Goal: Book appointment/travel/reservation

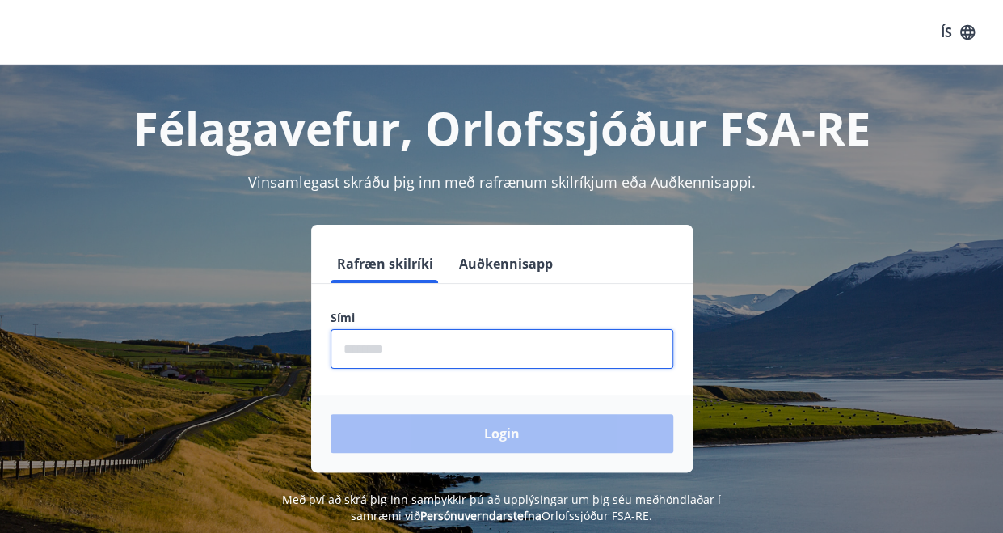
click at [425, 342] on input "phone" at bounding box center [502, 349] width 343 height 40
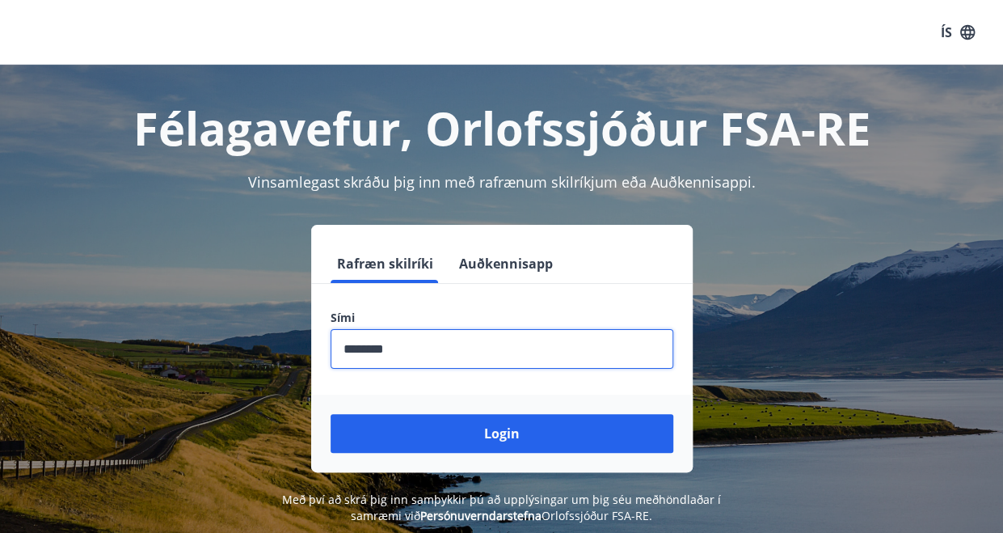
type input "********"
click at [331, 414] on button "Login" at bounding box center [502, 433] width 343 height 39
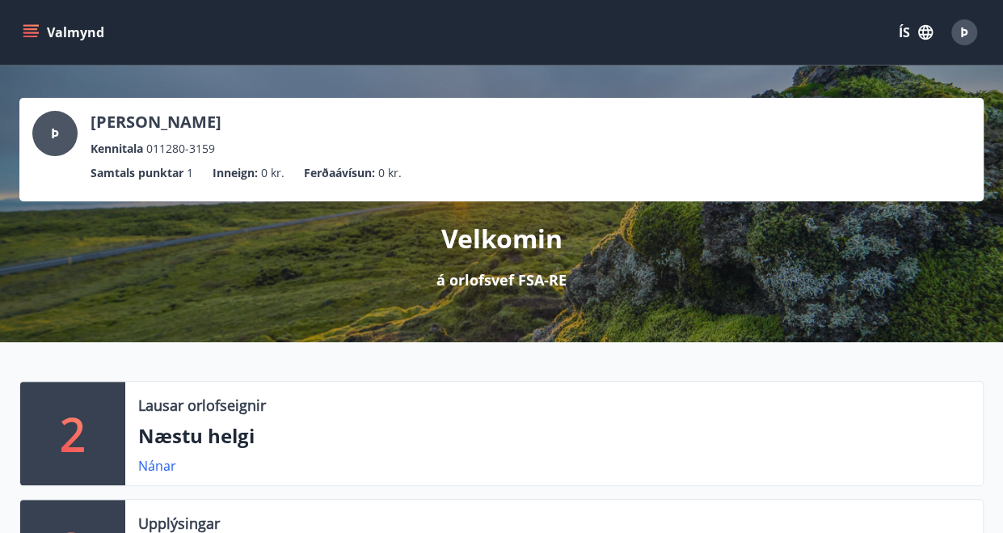
click at [19, 32] on button "Valmynd" at bounding box center [64, 32] width 91 height 29
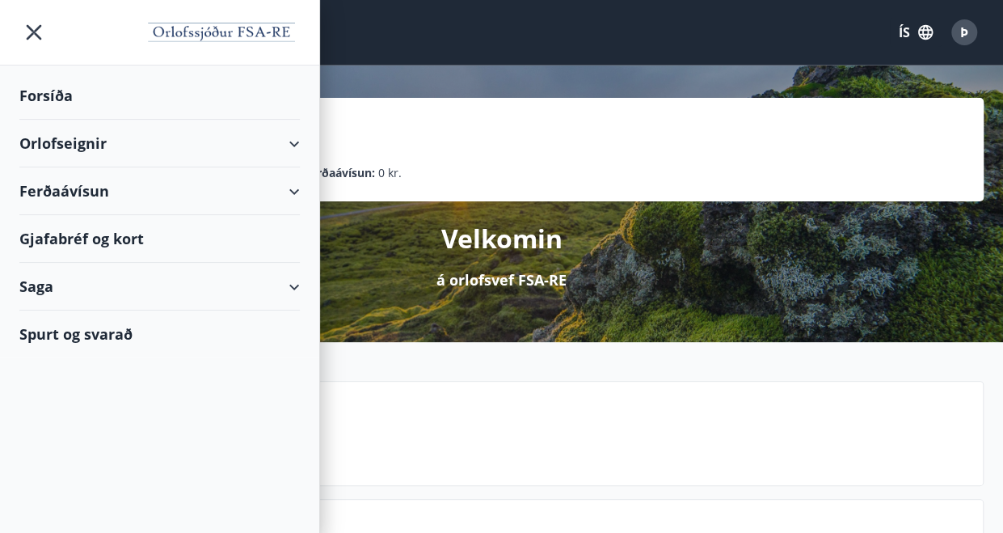
click at [292, 147] on div "Orlofseignir" at bounding box center [159, 144] width 281 height 48
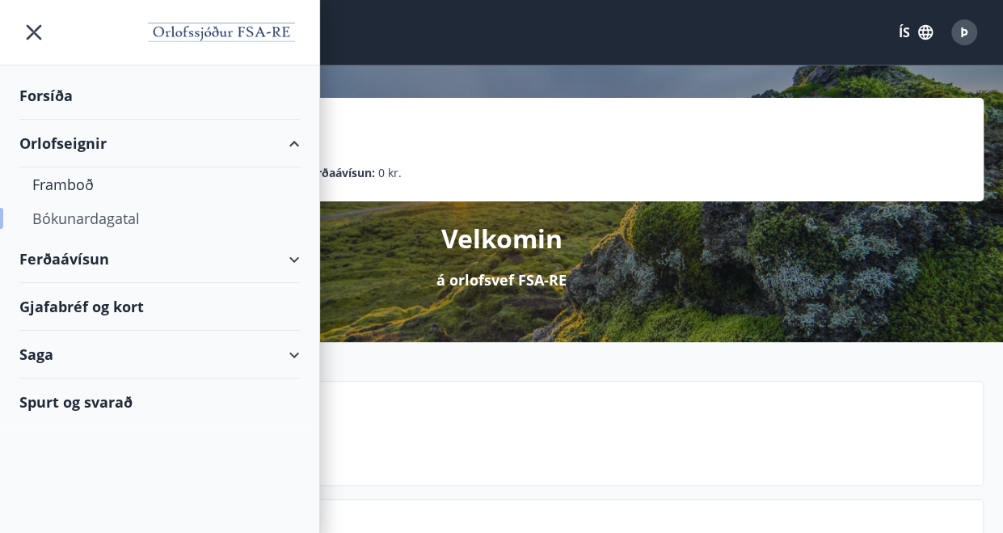
click at [139, 216] on div "Bókunardagatal" at bounding box center [159, 218] width 255 height 34
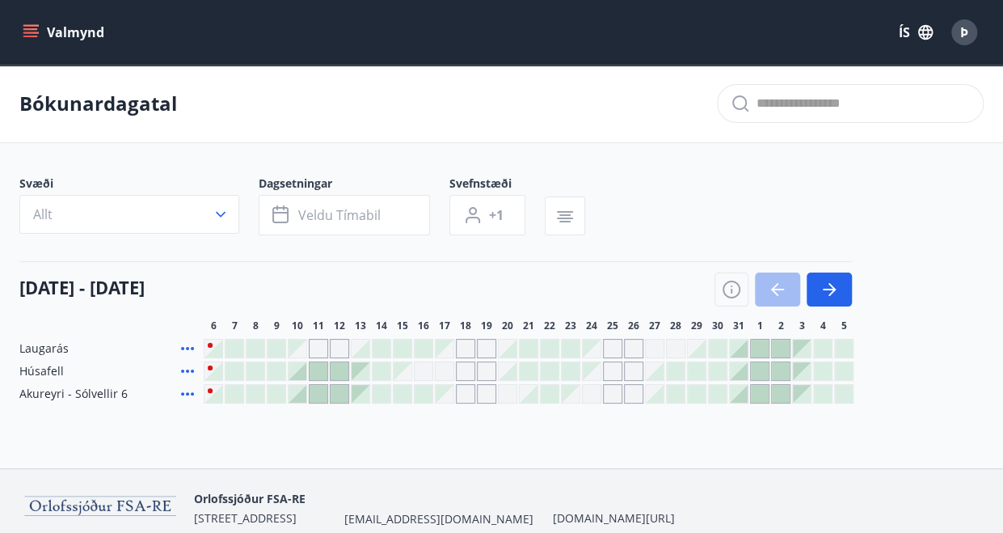
scroll to position [70, 0]
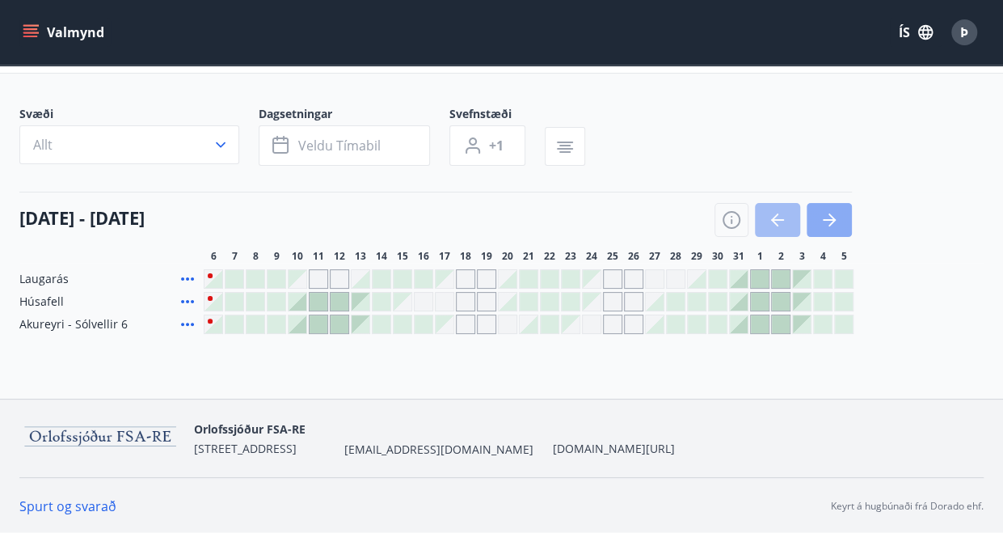
click at [834, 220] on icon "button" at bounding box center [832, 219] width 7 height 13
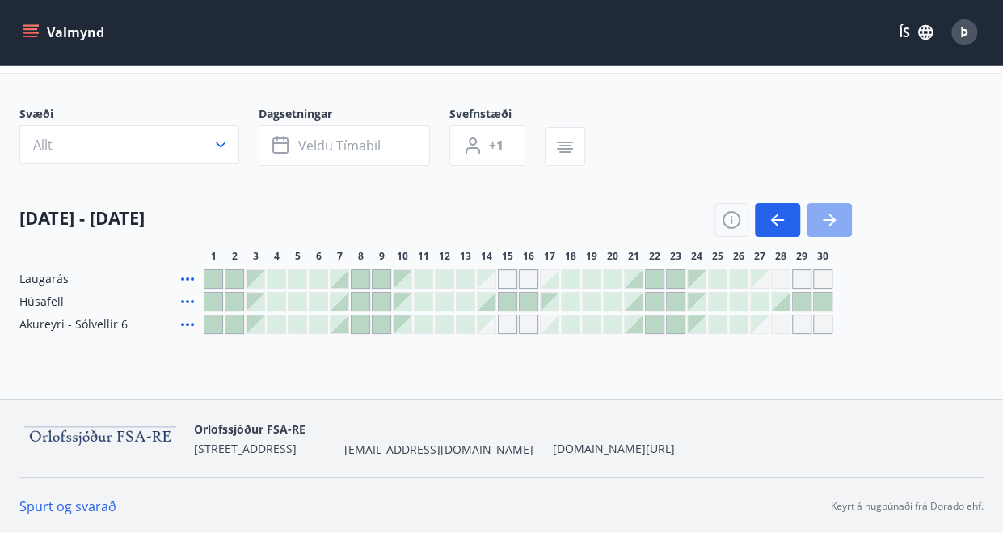
click at [834, 220] on icon "button" at bounding box center [832, 219] width 7 height 13
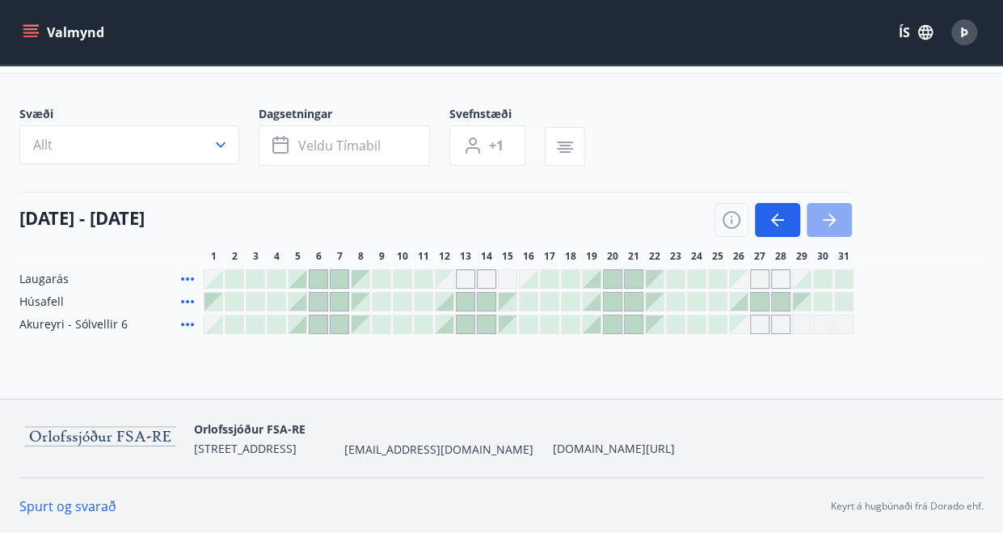
click at [834, 220] on icon "button" at bounding box center [832, 219] width 7 height 13
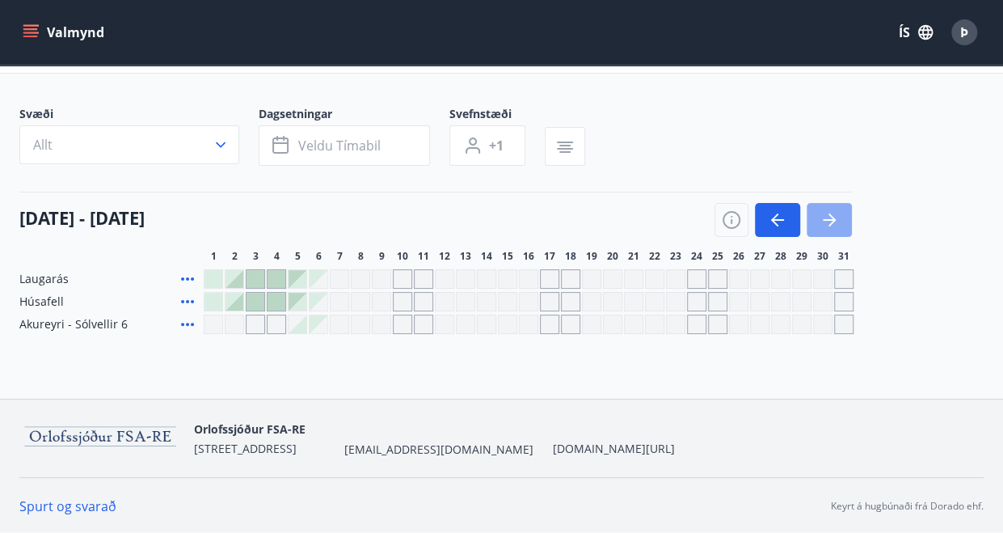
click at [834, 220] on icon "button" at bounding box center [832, 219] width 7 height 13
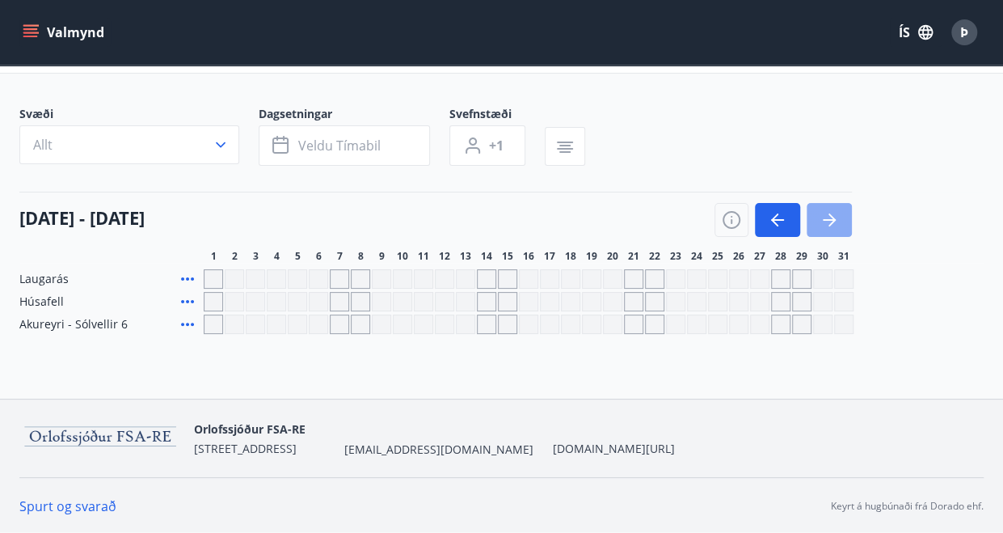
click at [834, 220] on icon "button" at bounding box center [832, 219] width 7 height 13
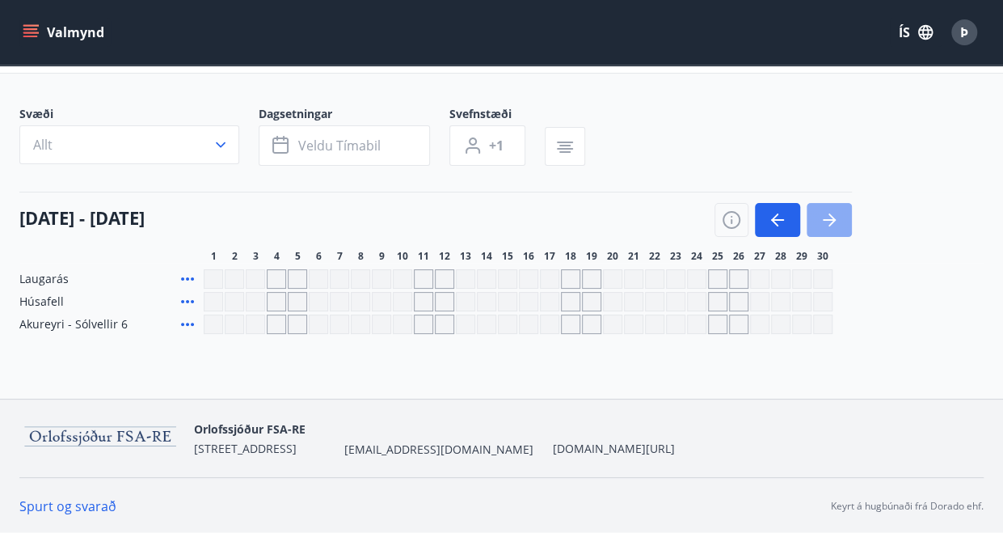
click at [834, 220] on icon "button" at bounding box center [832, 219] width 7 height 13
